Goal: Find specific page/section: Find specific page/section

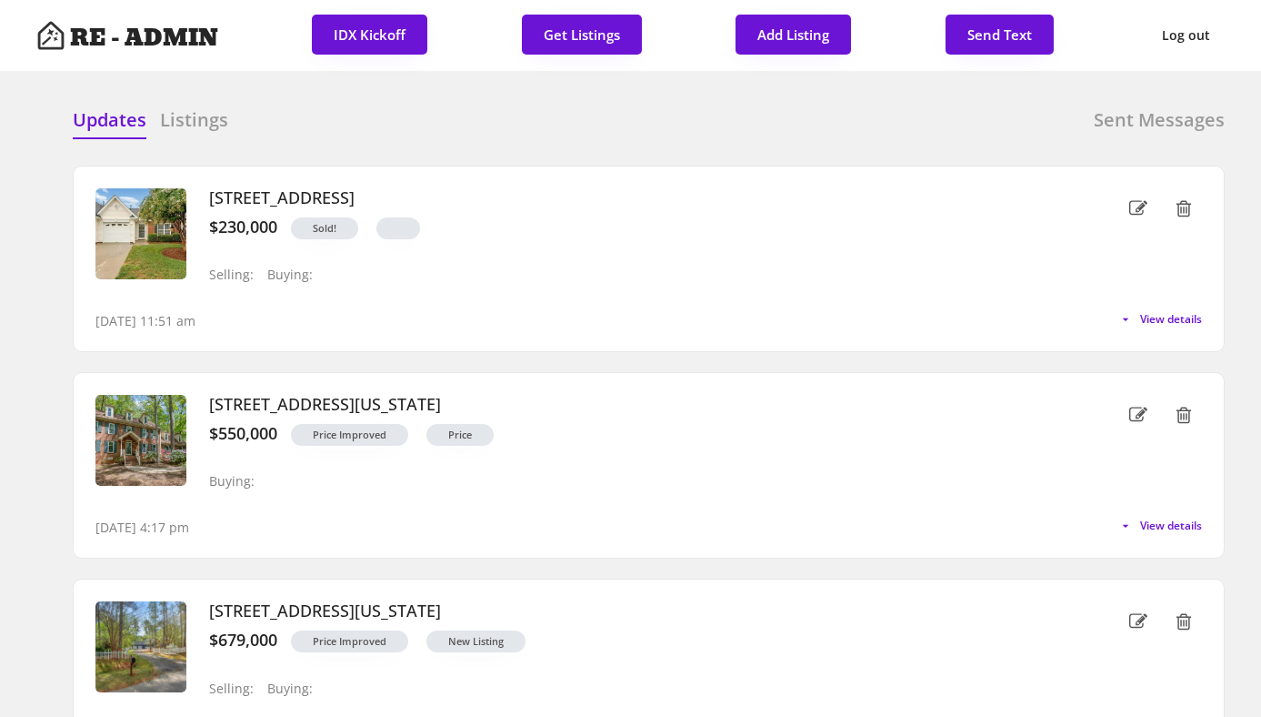
click at [309, 89] on div "Updates Listings Sent Messages 1333 Bayswater Dr, High Point, NC 27265 $230,000…" at bounding box center [630, 107] width 1188 height 44
click at [203, 139] on div "Updates Listings" at bounding box center [150, 125] width 155 height 36
click at [203, 123] on h6 "Listings" at bounding box center [194, 119] width 68 height 25
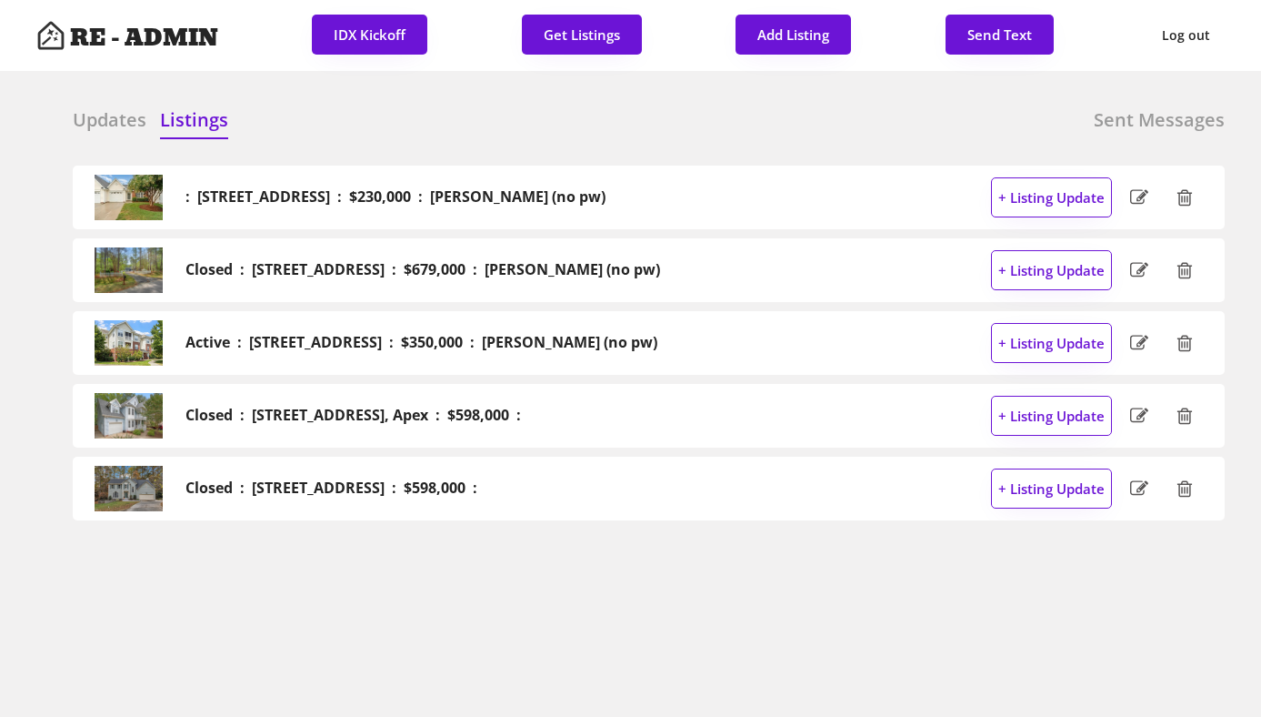
click at [122, 115] on h6 "Updates" at bounding box center [110, 119] width 74 height 25
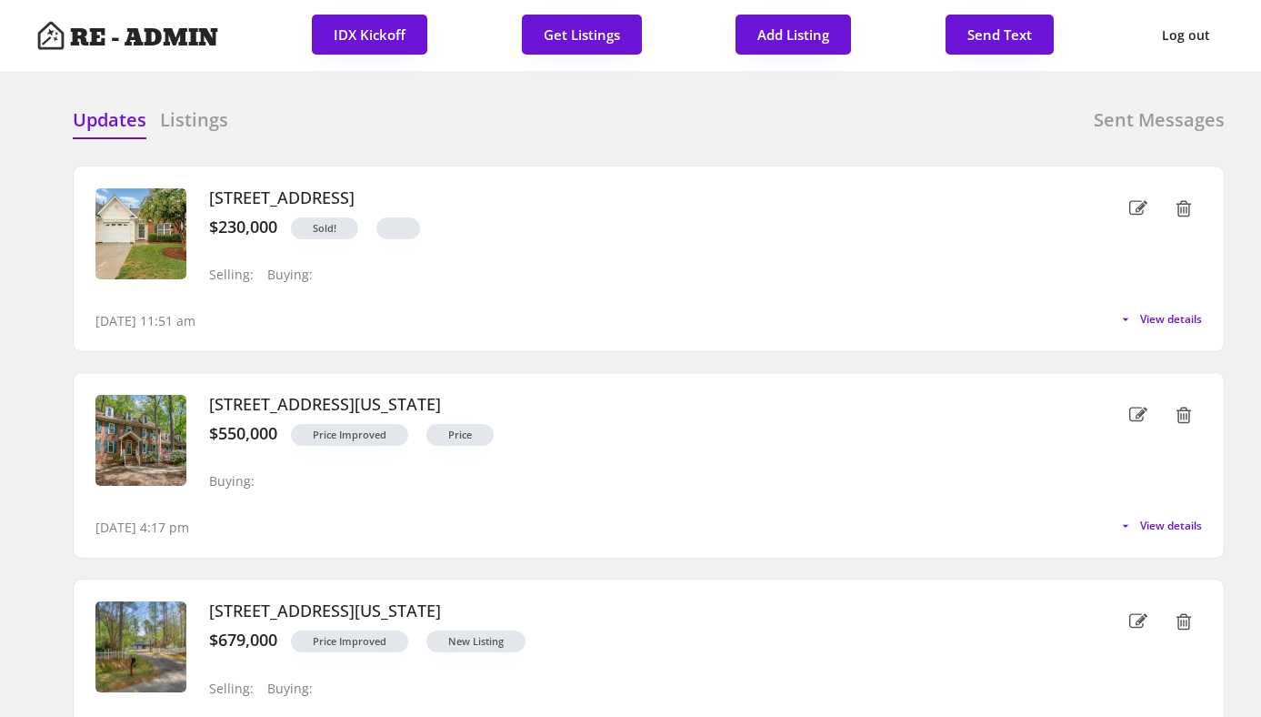
click at [701, 117] on div "Updates Listings Sent Messages" at bounding box center [649, 125] width 1152 height 36
click at [395, 119] on div "Updates Listings Sent Messages" at bounding box center [649, 125] width 1152 height 36
click at [623, 115] on div "Updates Listings Sent Messages" at bounding box center [649, 125] width 1152 height 36
click at [355, 130] on div "Updates Listings Sent Messages" at bounding box center [649, 125] width 1152 height 36
click at [781, 134] on div at bounding box center [820, 120] width 91 height 27
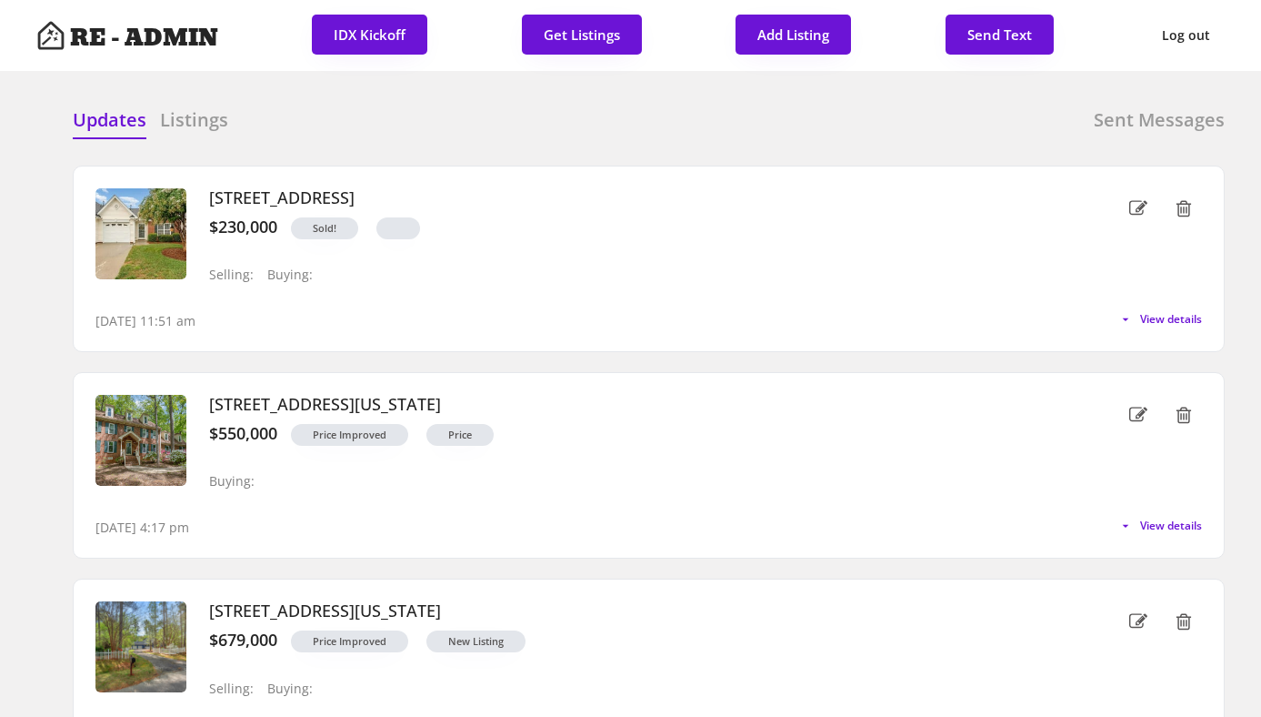
click at [789, 132] on div at bounding box center [820, 120] width 91 height 27
click at [670, 107] on div "Updates Listings Sent Messages" at bounding box center [649, 125] width 1152 height 36
click at [699, 113] on div "Updates Listings Sent Messages" at bounding box center [649, 125] width 1152 height 36
